Goal: Navigation & Orientation: Find specific page/section

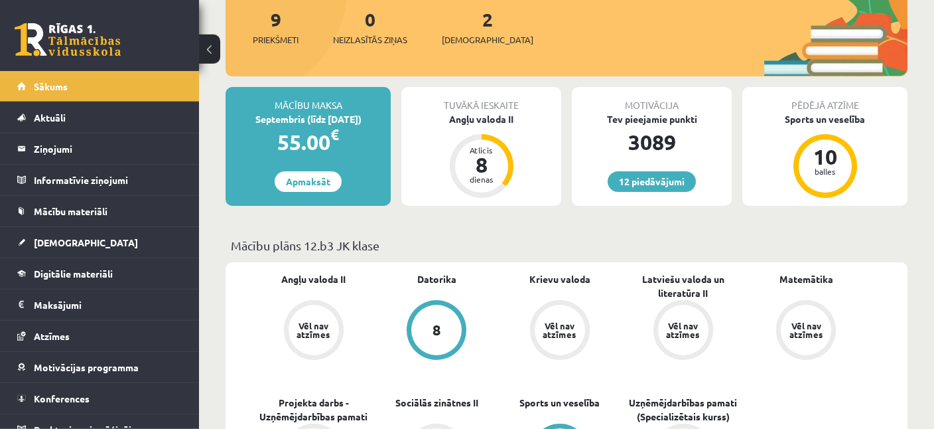
scroll to position [140, 0]
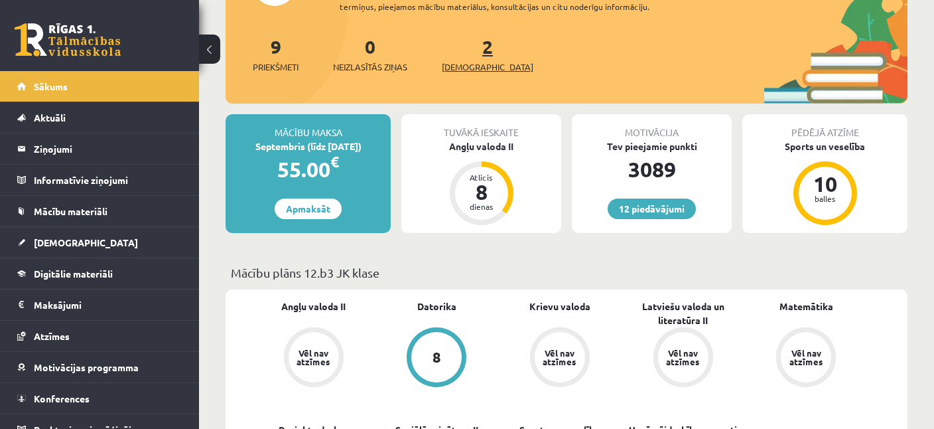
click at [466, 67] on span "[DEMOGRAPHIC_DATA]" at bounding box center [488, 66] width 92 height 13
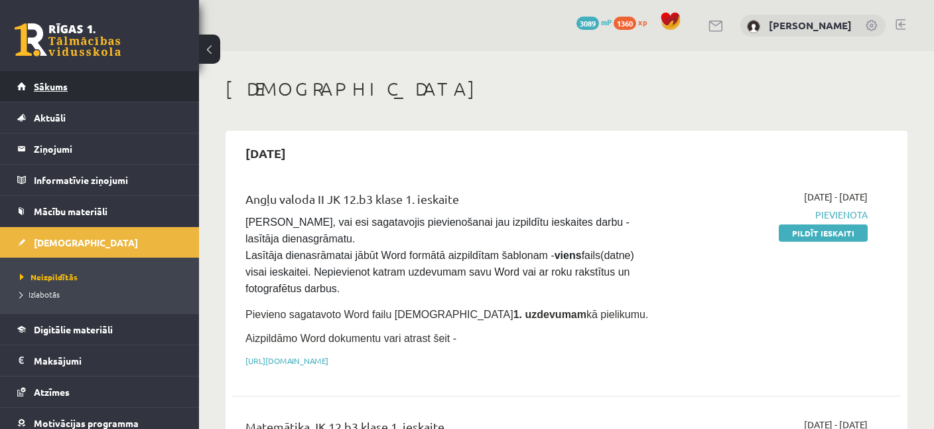
click at [72, 84] on link "Sākums" at bounding box center [99, 86] width 165 height 31
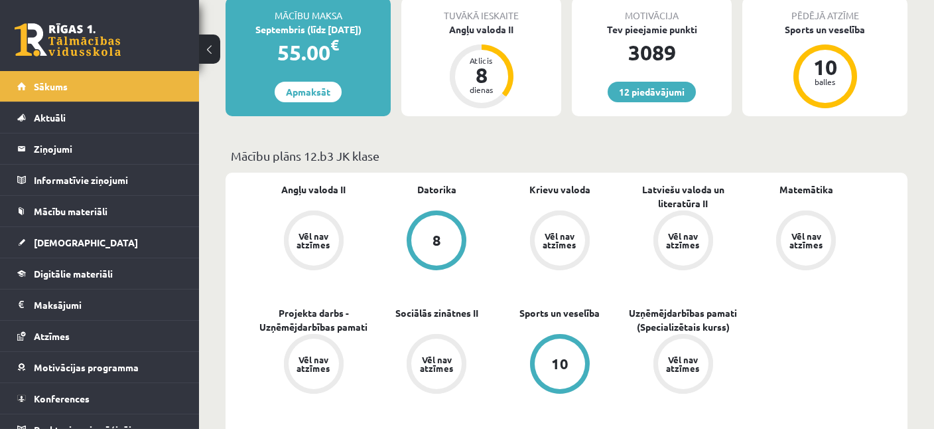
scroll to position [280, 0]
